Goal: Information Seeking & Learning: Learn about a topic

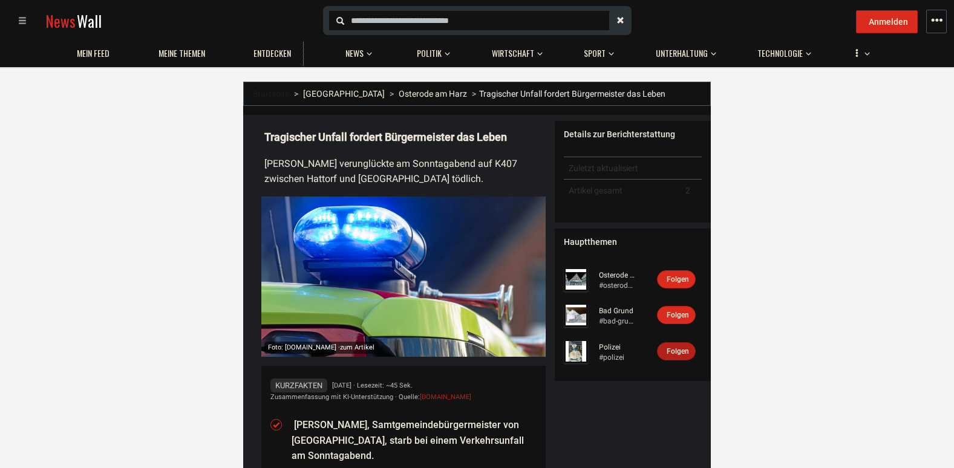
click at [675, 347] on span "Folgen" at bounding box center [677, 351] width 22 height 8
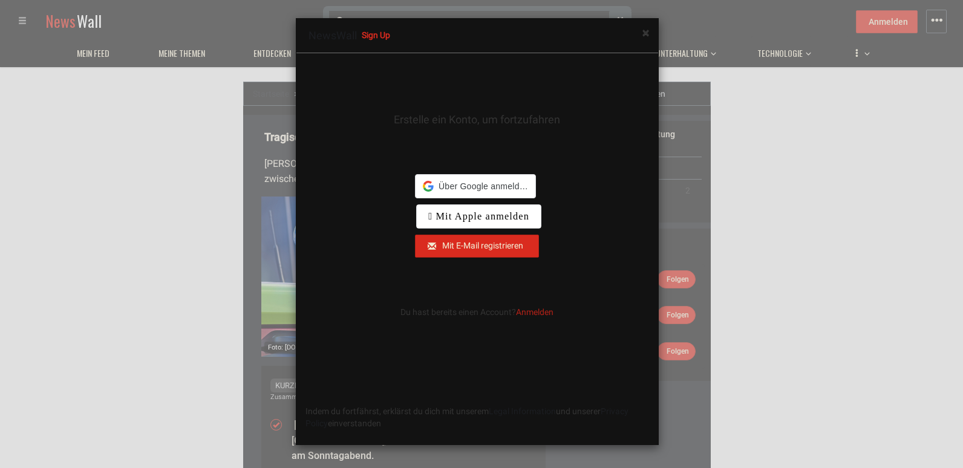
click at [538, 267] on div "Erstelle ein Konto, um fortzufahren Indem du fortfährst, erklärst du dich mit u…" at bounding box center [477, 199] width 362 height 274
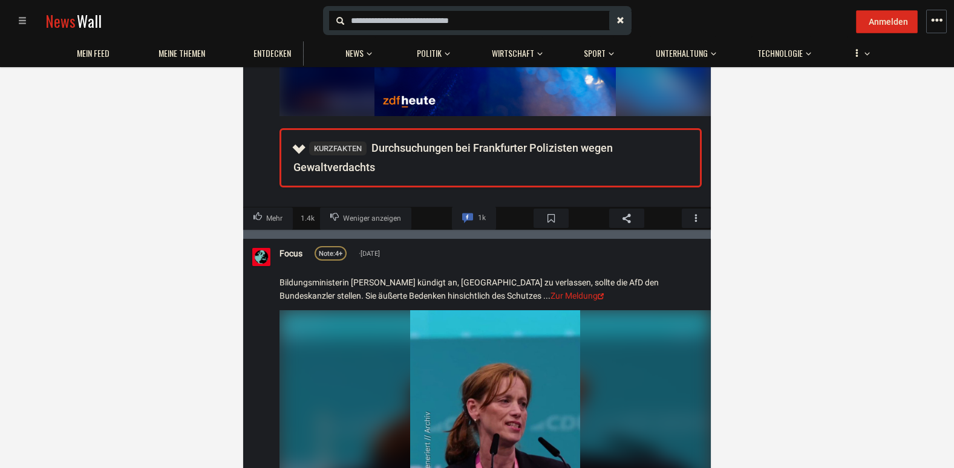
scroll to position [6410, 0]
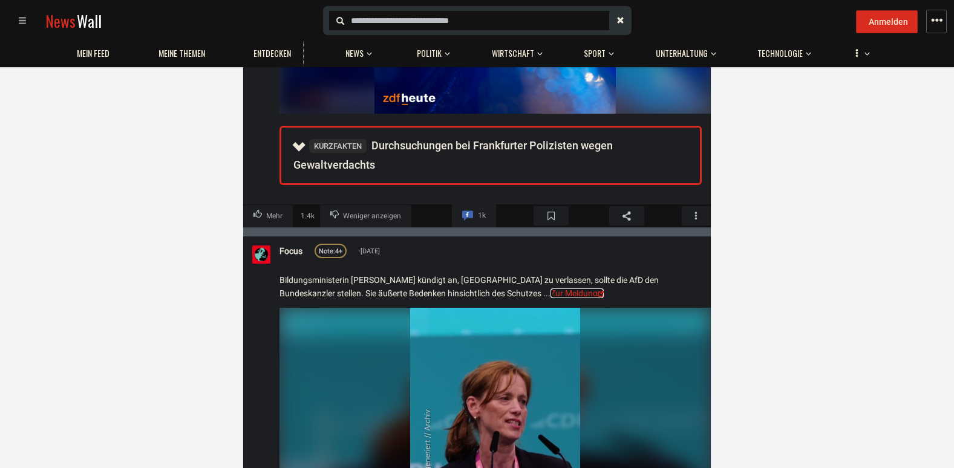
click at [550, 289] on link "Zur Meldung" at bounding box center [576, 294] width 53 height 10
